Goal: Information Seeking & Learning: Learn about a topic

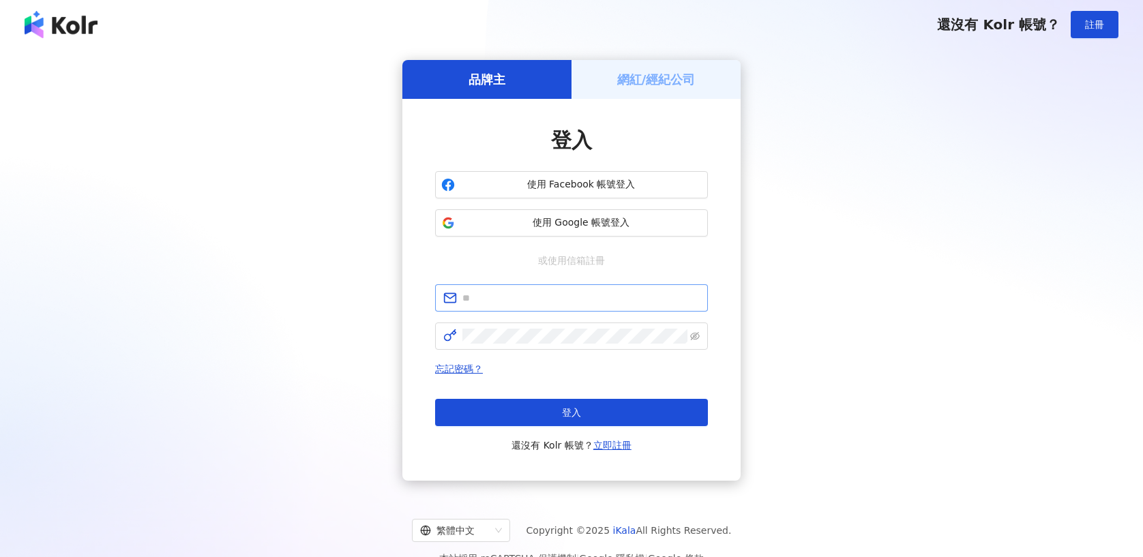
click at [486, 308] on span at bounding box center [571, 297] width 273 height 27
click at [508, 299] on input "text" at bounding box center [580, 297] width 237 height 15
type input "**********"
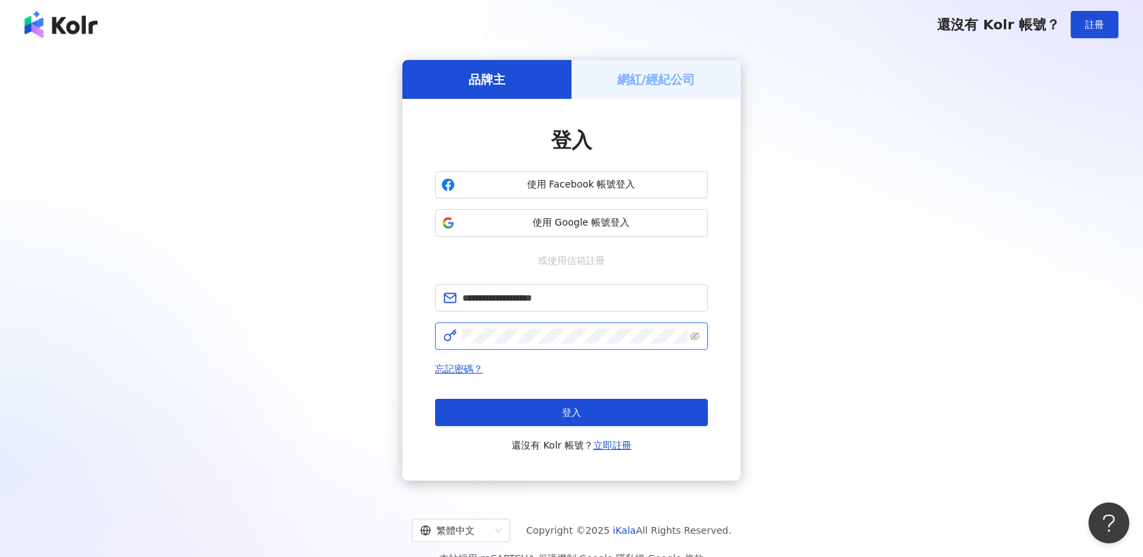
click button "登入" at bounding box center [571, 412] width 273 height 27
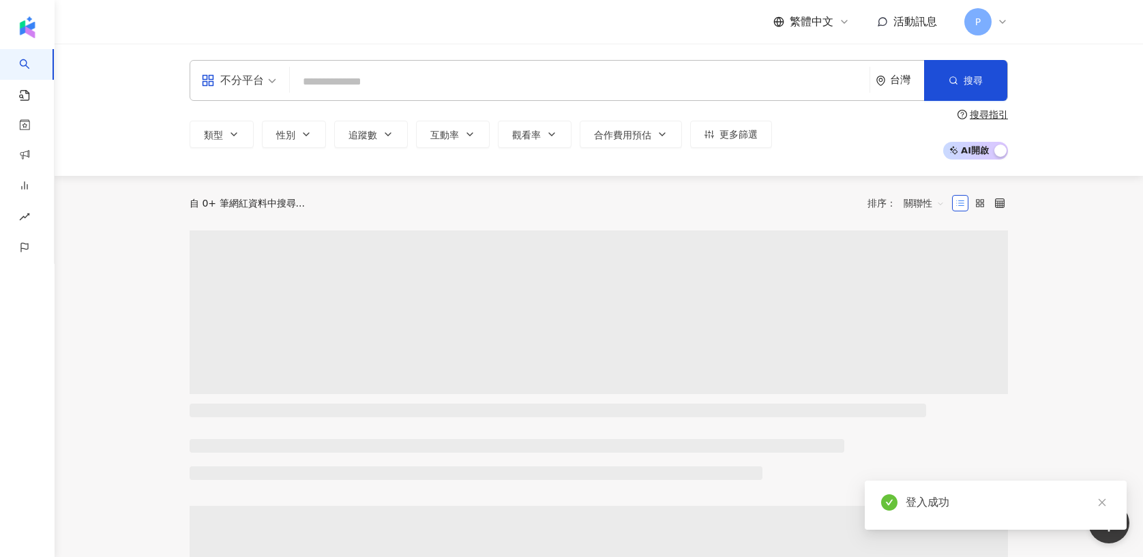
click at [358, 85] on input "search" at bounding box center [579, 82] width 569 height 26
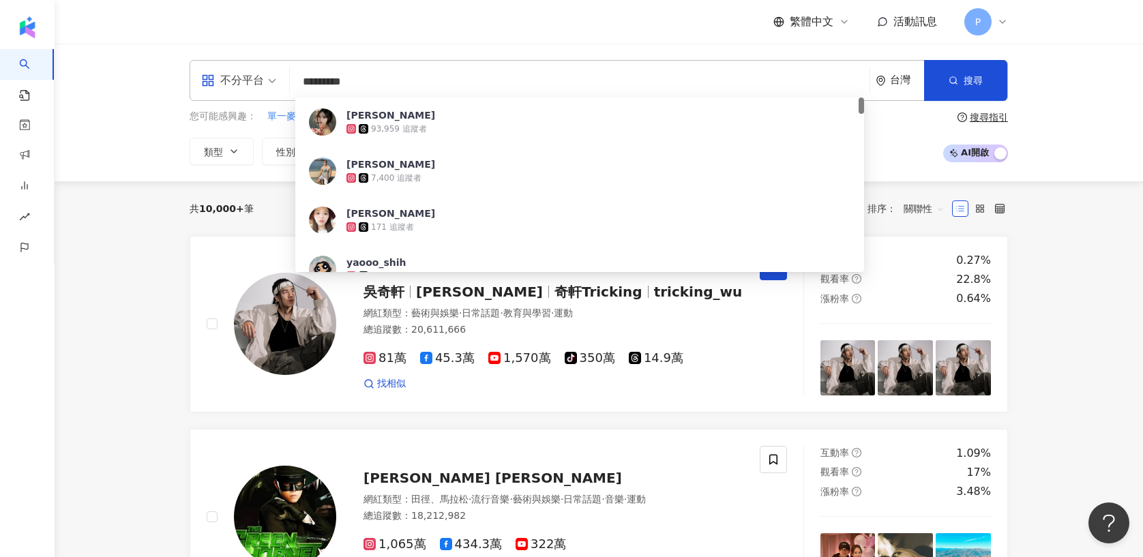
type input "********"
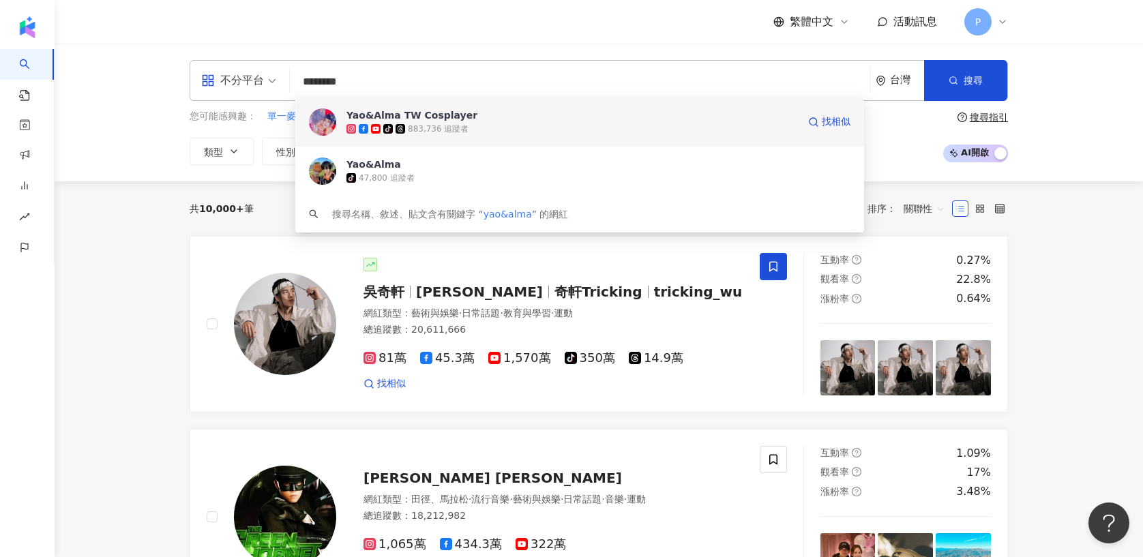
click at [440, 125] on div "883,736 追蹤者" at bounding box center [438, 129] width 61 height 12
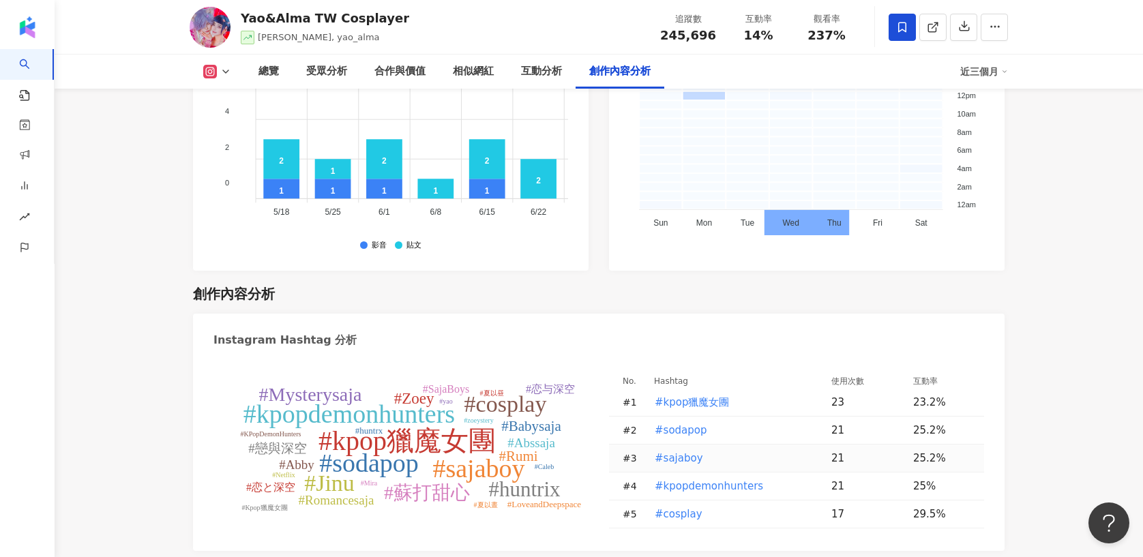
scroll to position [4015, 0]
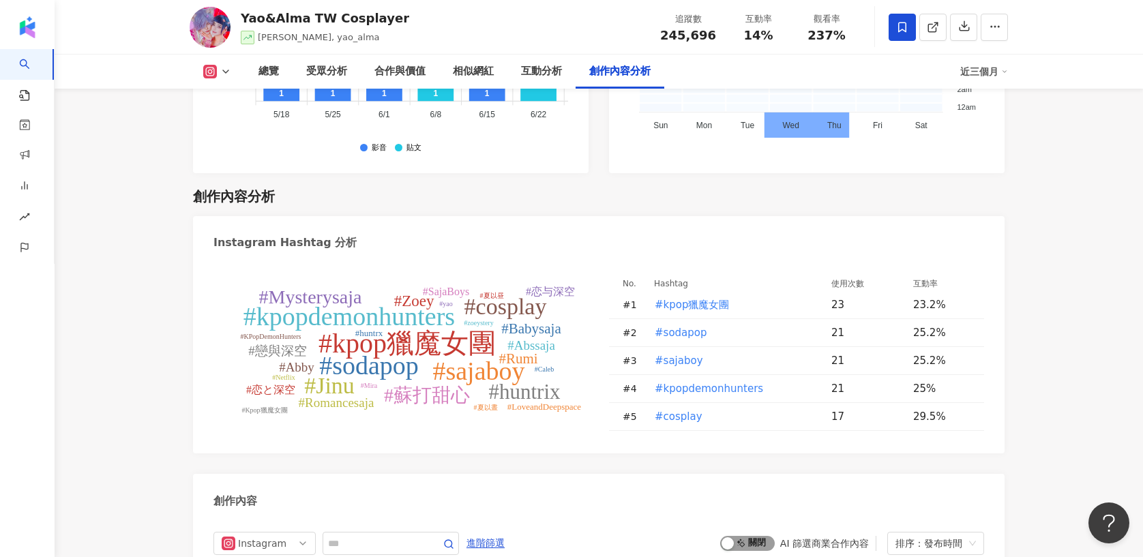
click at [750, 536] on span "啟動 關閉" at bounding box center [747, 543] width 55 height 15
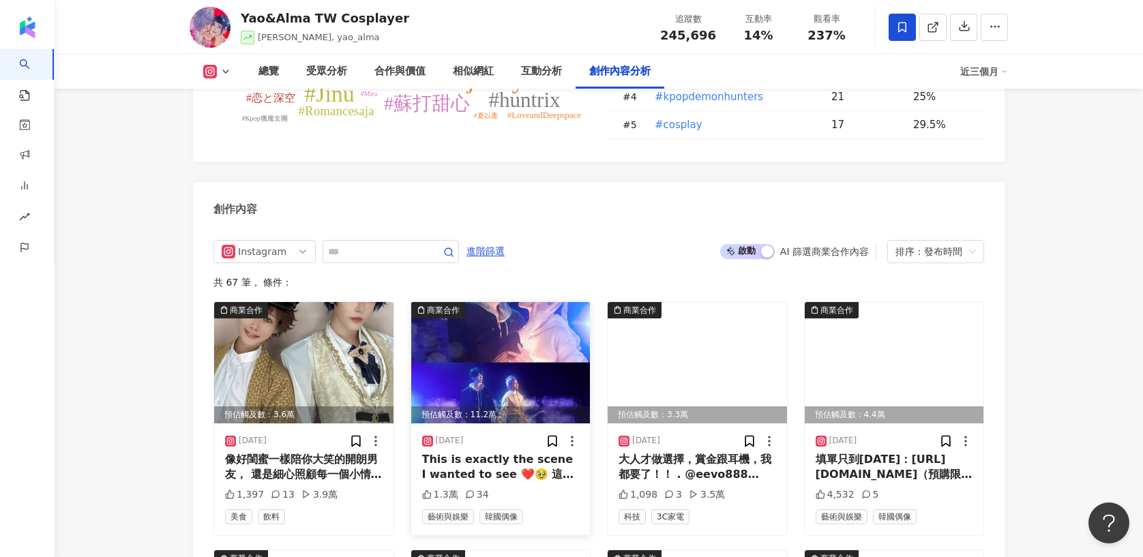
scroll to position [4213, 0]
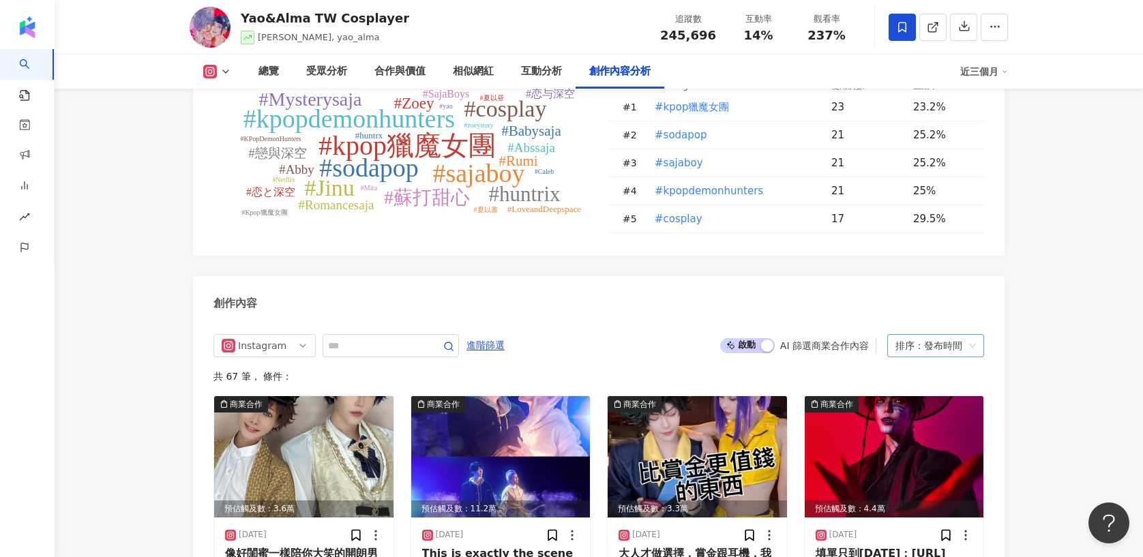
click at [908, 335] on div "排序：發布時間" at bounding box center [929, 346] width 68 height 22
click at [924, 267] on div "按讚數" at bounding box center [935, 268] width 75 height 15
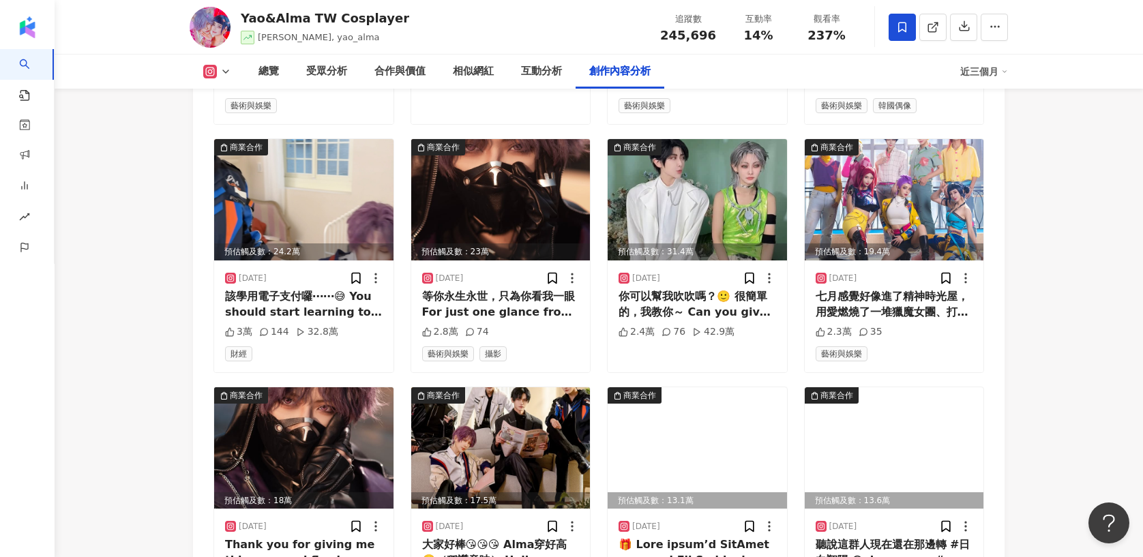
scroll to position [4730, 0]
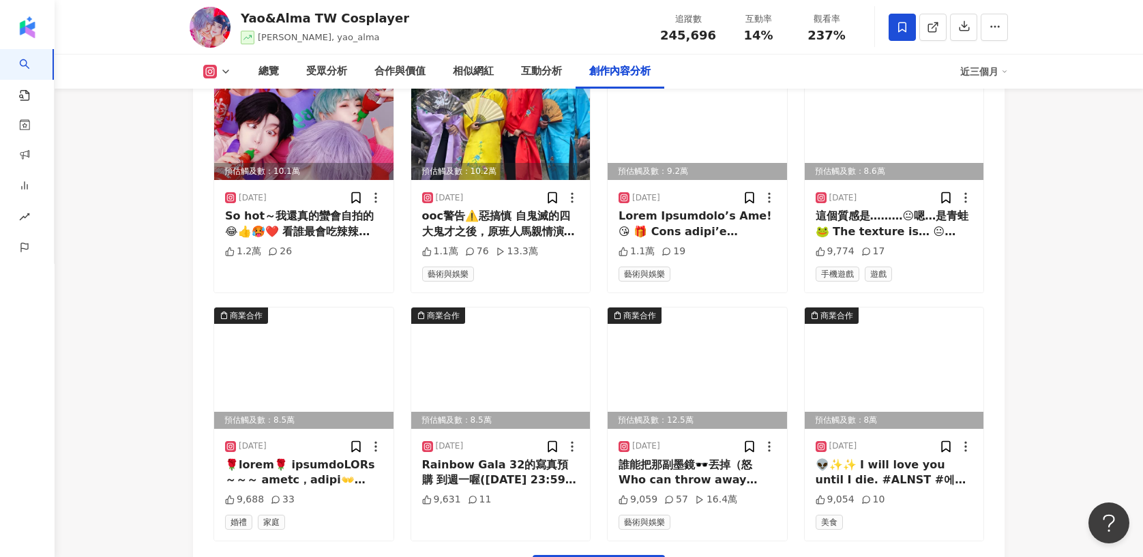
scroll to position [5565, 0]
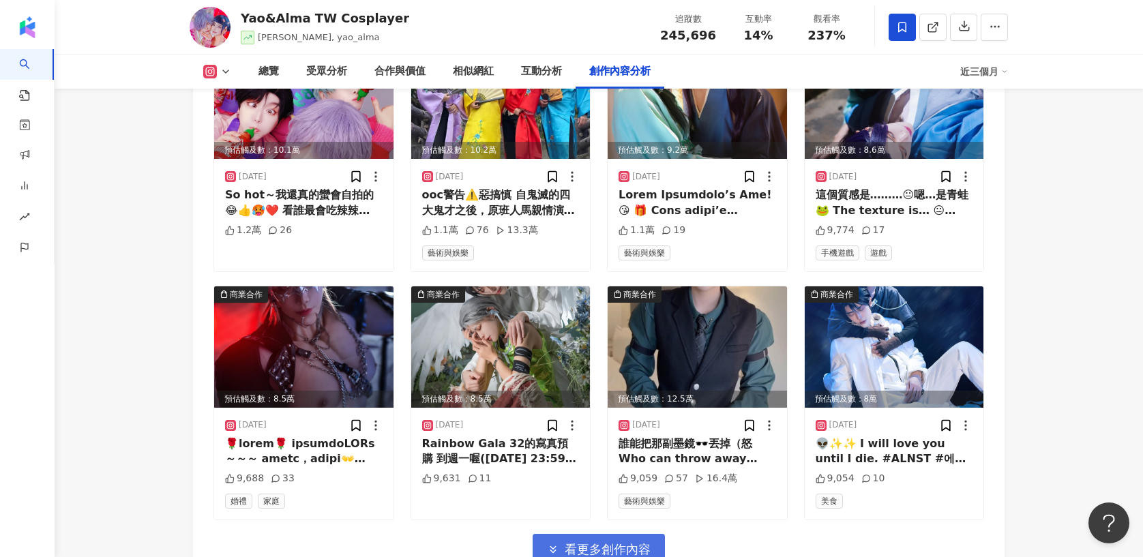
click at [576, 542] on span "看更多創作內容" at bounding box center [608, 549] width 86 height 15
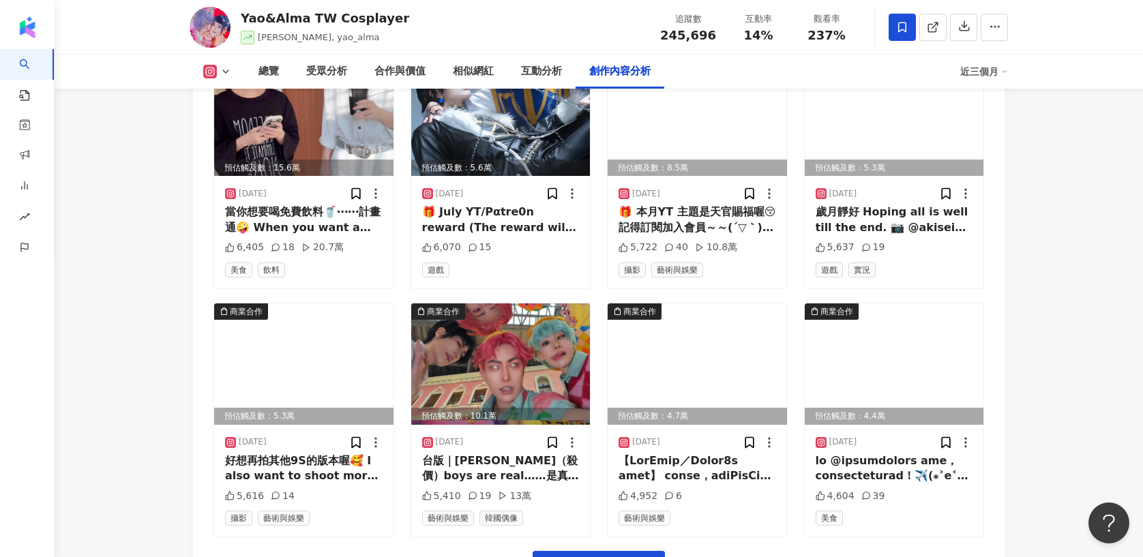
scroll to position [6314, 0]
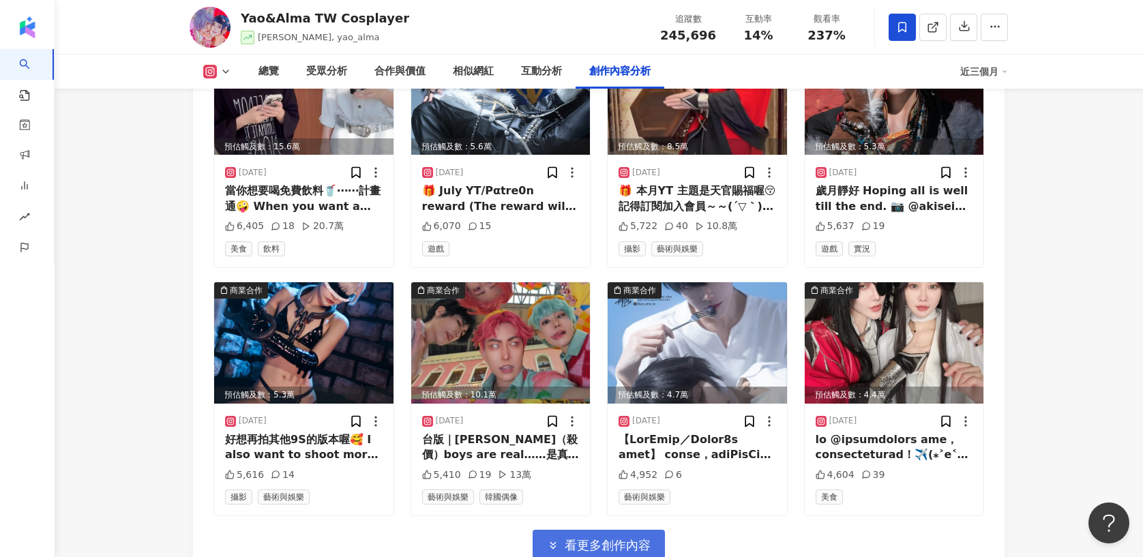
click at [589, 538] on span "看更多創作內容" at bounding box center [608, 545] width 86 height 15
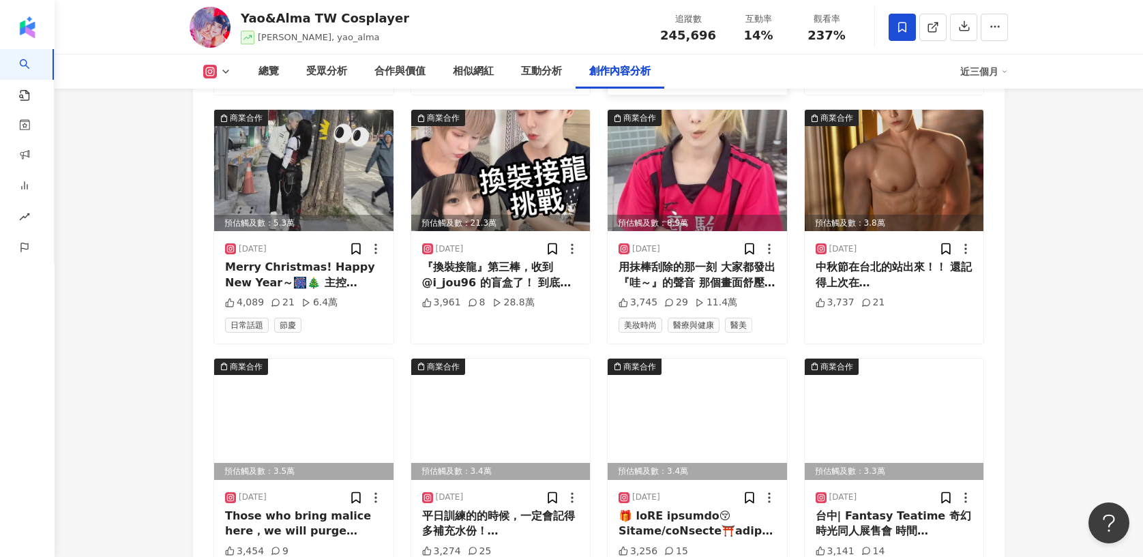
scroll to position [6985, 0]
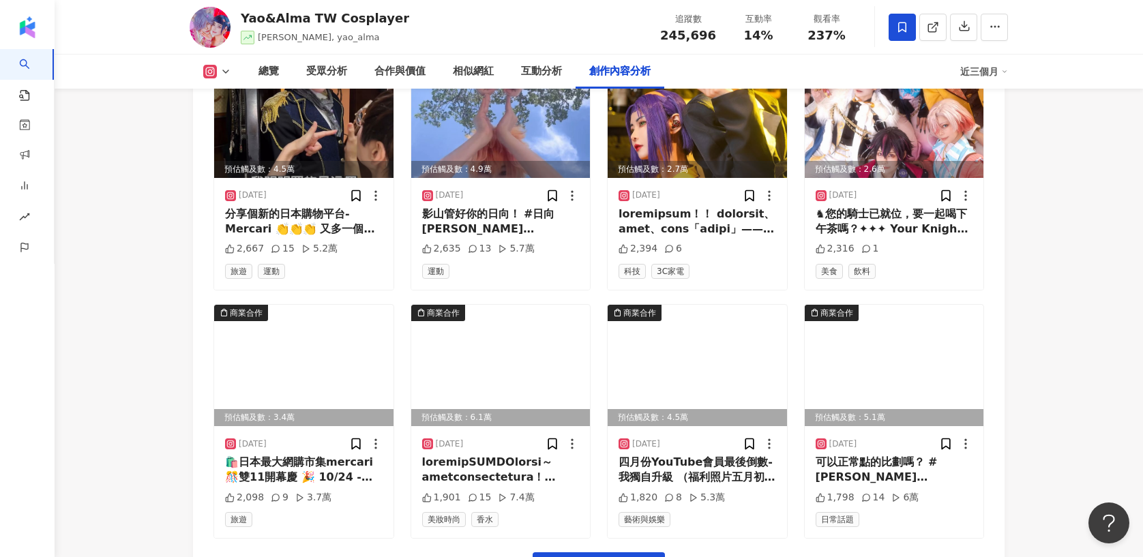
scroll to position [7806, 0]
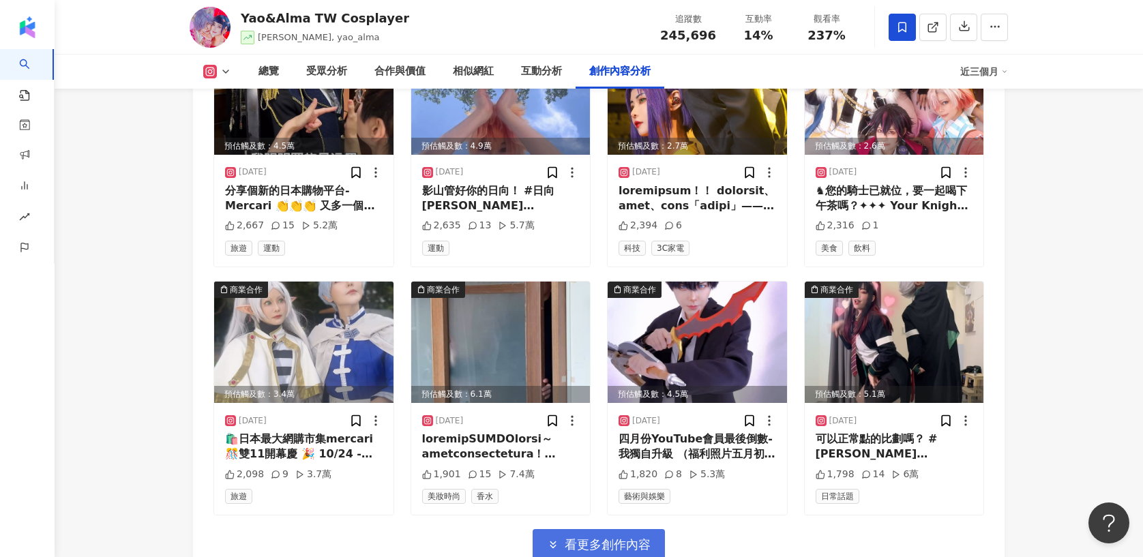
click at [569, 537] on span "看更多創作內容" at bounding box center [608, 544] width 86 height 15
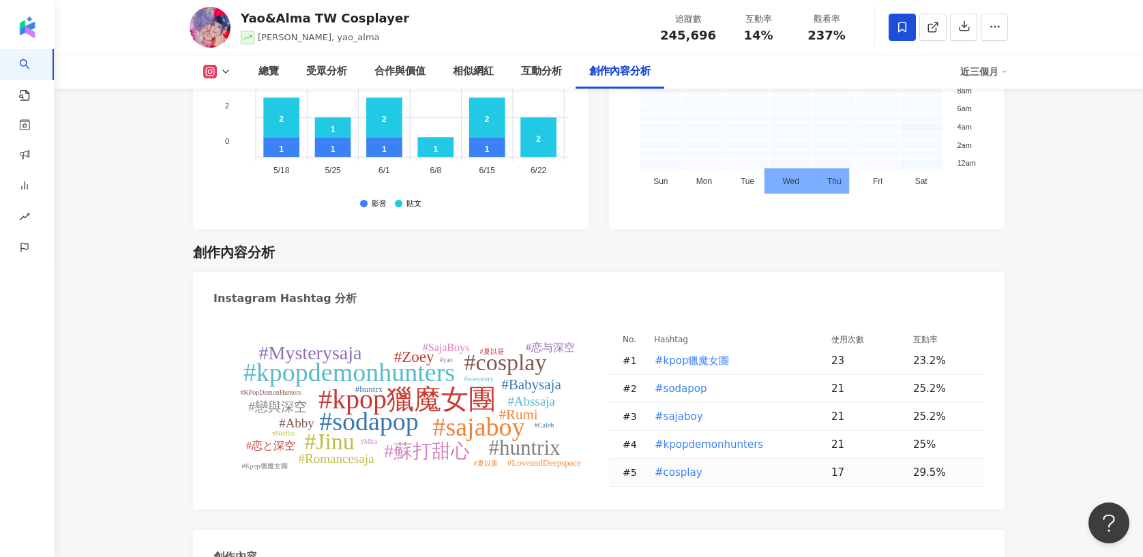
scroll to position [3977, 0]
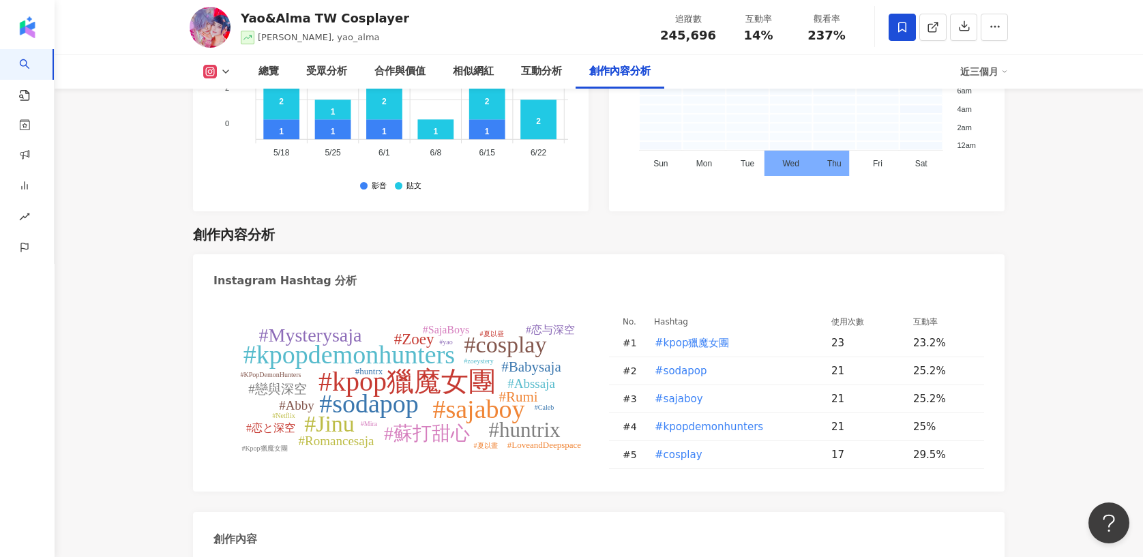
click at [618, 512] on div "創作內容" at bounding box center [598, 534] width 811 height 44
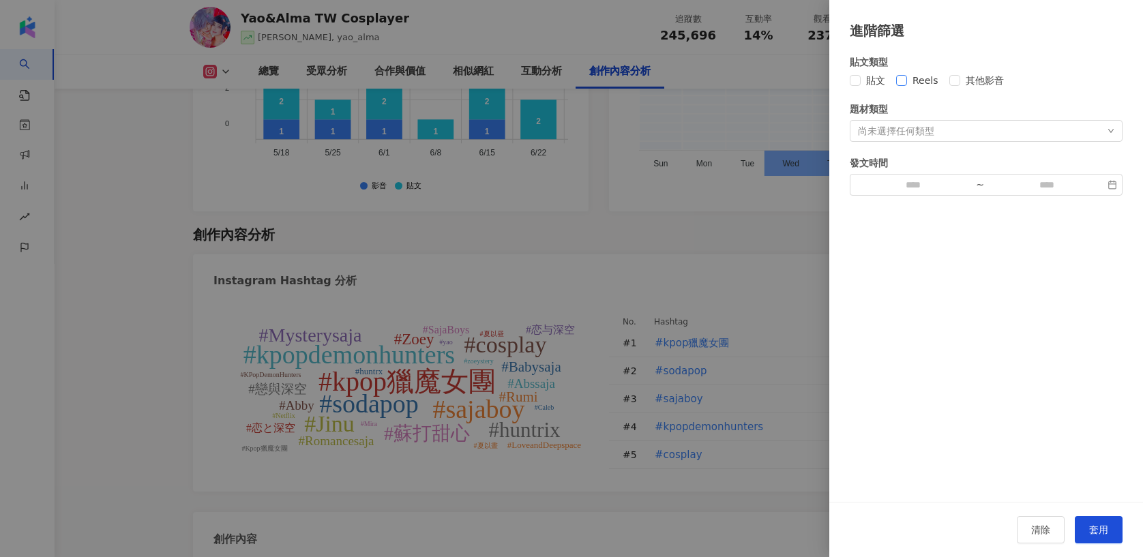
click at [927, 80] on span "Reels" at bounding box center [925, 80] width 37 height 15
click at [1103, 522] on button "套用" at bounding box center [1099, 529] width 48 height 27
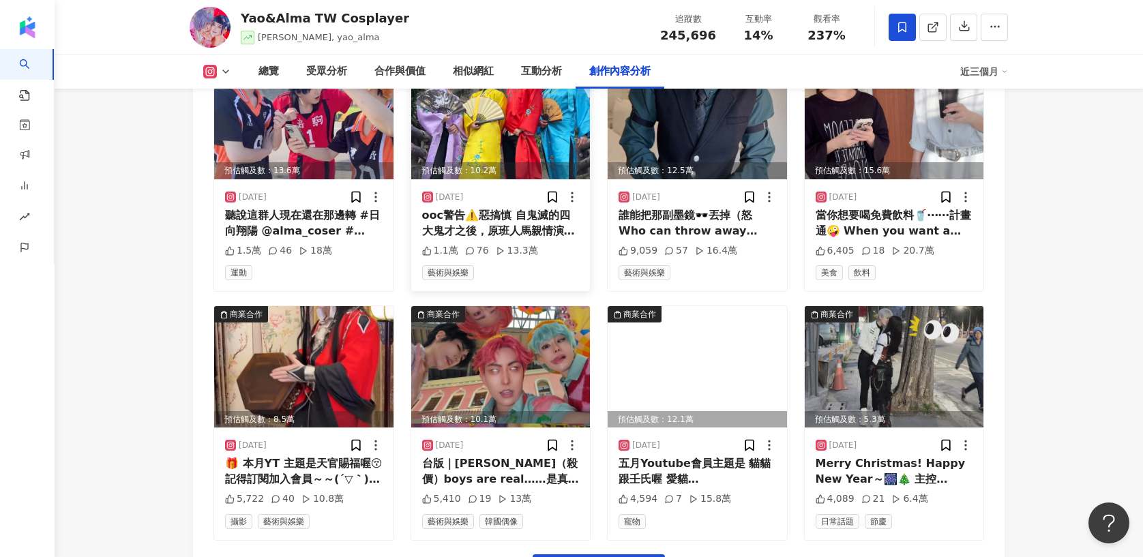
scroll to position [4813, 0]
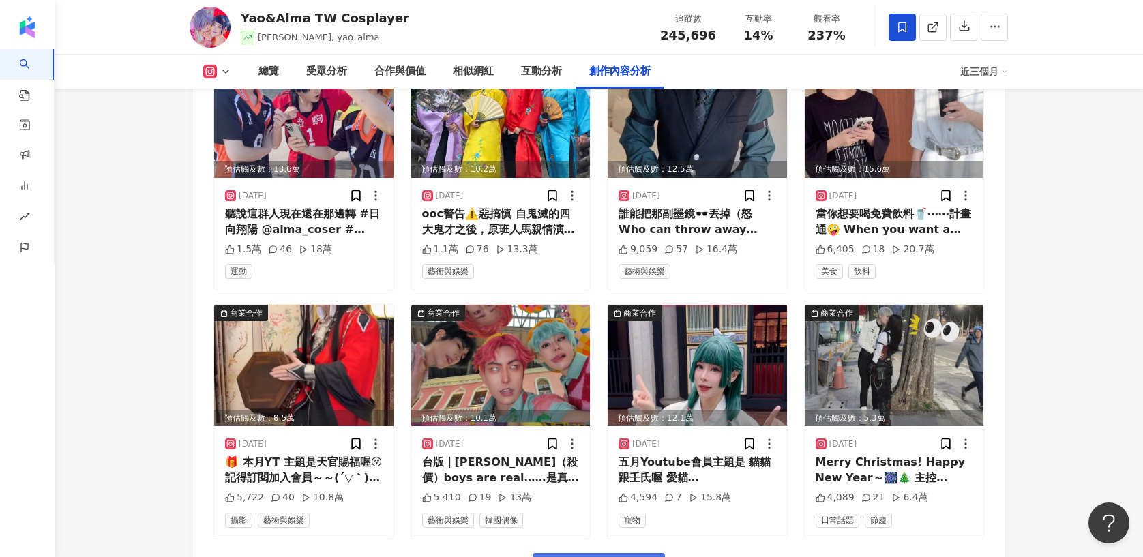
click at [597, 546] on button "看更多創作內容" at bounding box center [599, 568] width 132 height 31
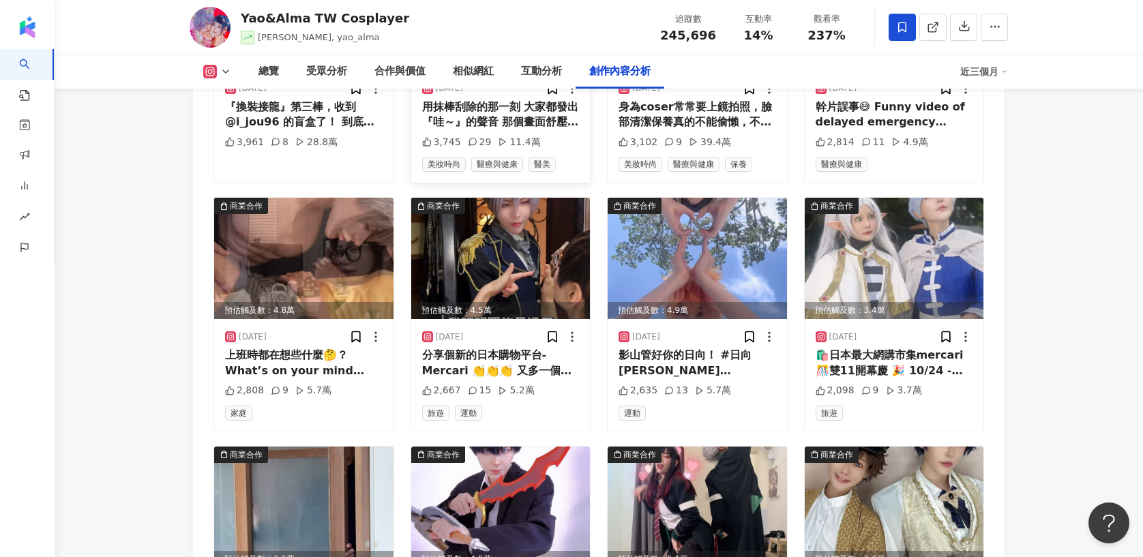
scroll to position [5424, 0]
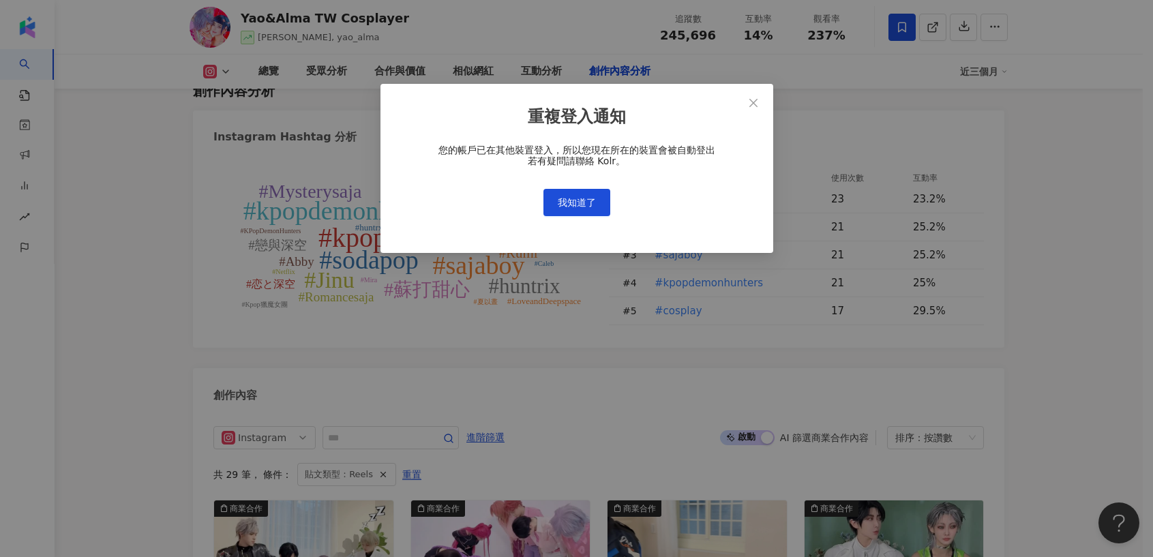
scroll to position [4091, 0]
